Goal: Information Seeking & Learning: Learn about a topic

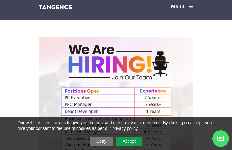
scroll to position [416, 0]
